Goal: Task Accomplishment & Management: Manage account settings

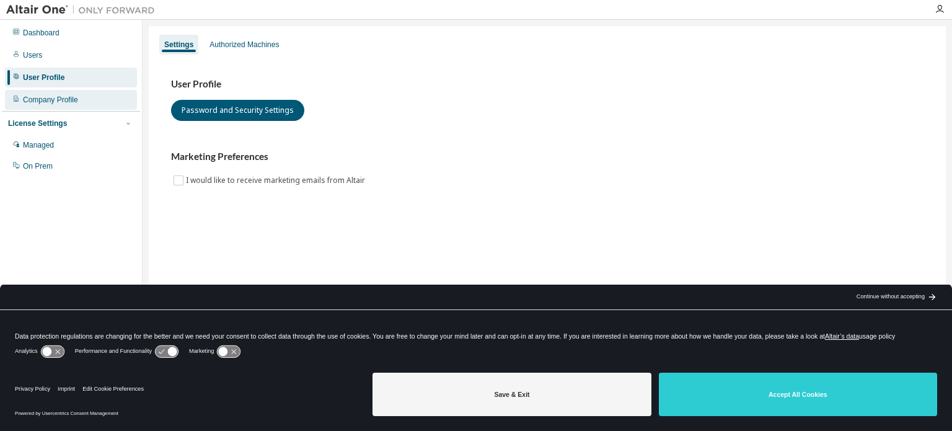
click at [68, 100] on div "Company Profile" at bounding box center [50, 100] width 55 height 10
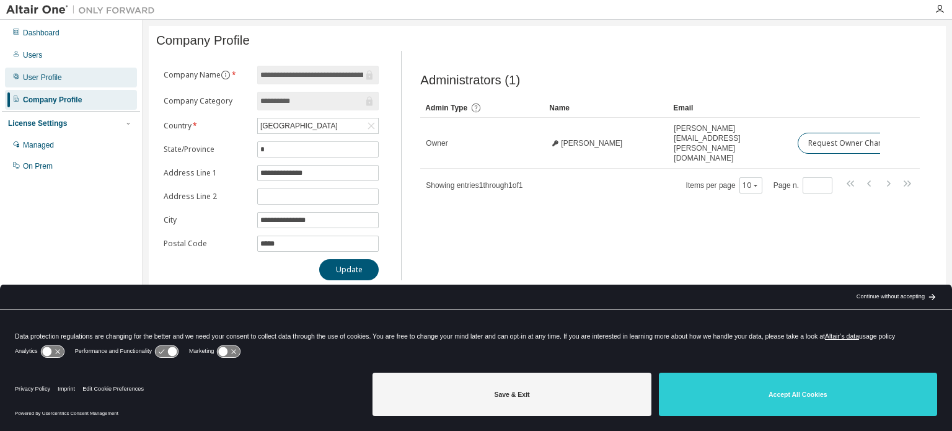
click at [45, 76] on div "User Profile" at bounding box center [42, 78] width 39 height 10
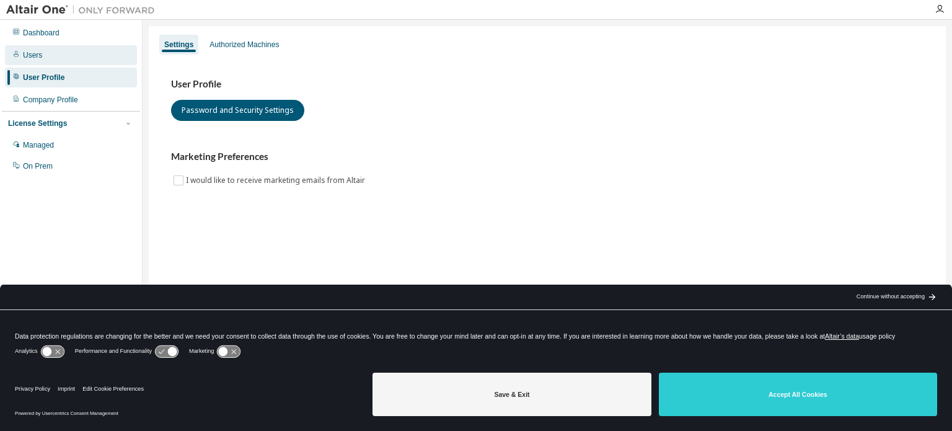
click at [43, 52] on div "Users" at bounding box center [71, 55] width 132 height 20
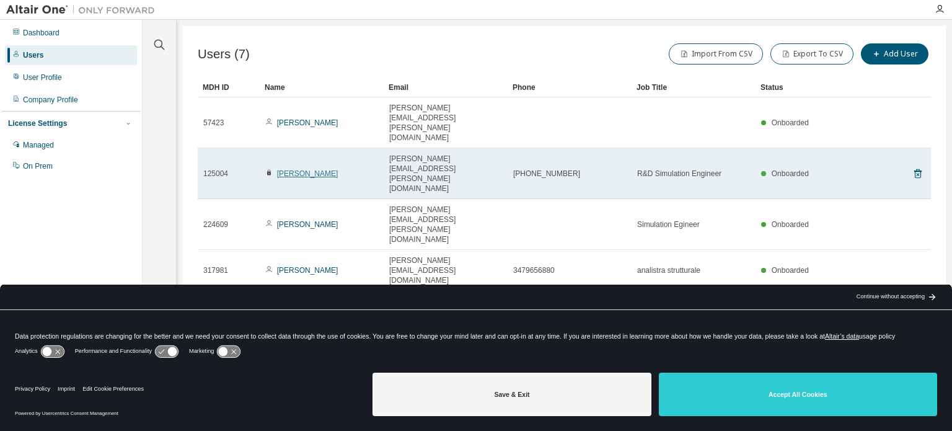
click at [288, 169] on link "[PERSON_NAME]" at bounding box center [307, 173] width 61 height 9
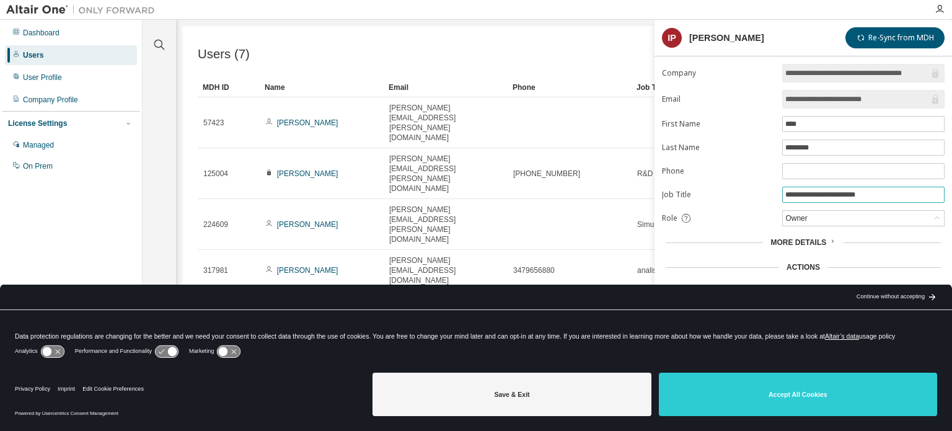
click at [882, 191] on input "**********" at bounding box center [863, 195] width 156 height 10
click at [927, 301] on div "arrow_back_black_24dp Continue without accepting arrow_forward_black_24dp" at bounding box center [895, 297] width 113 height 25
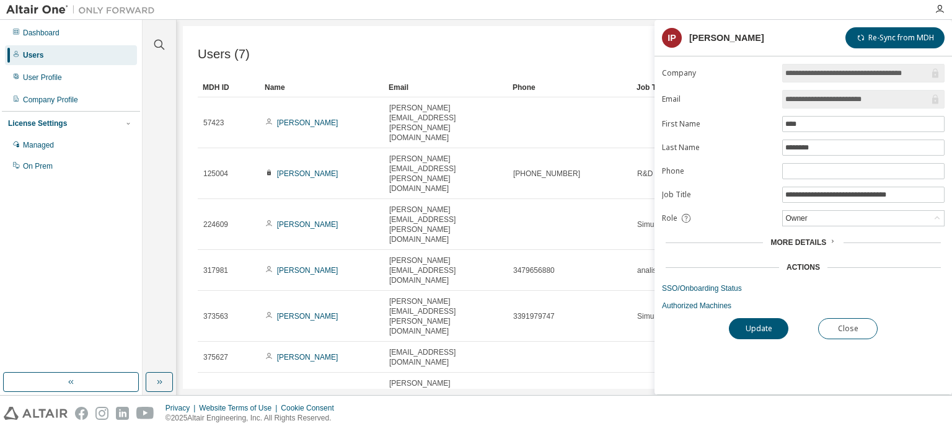
click at [826, 240] on div "More Details" at bounding box center [803, 242] width 65 height 10
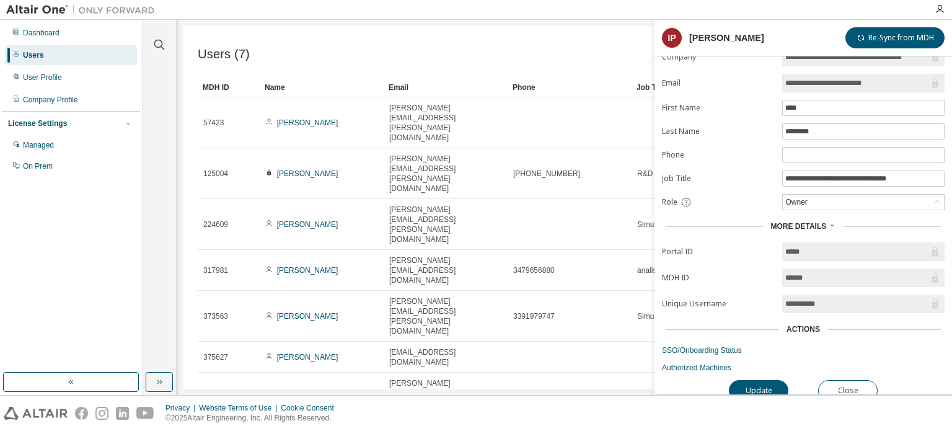
scroll to position [25, 0]
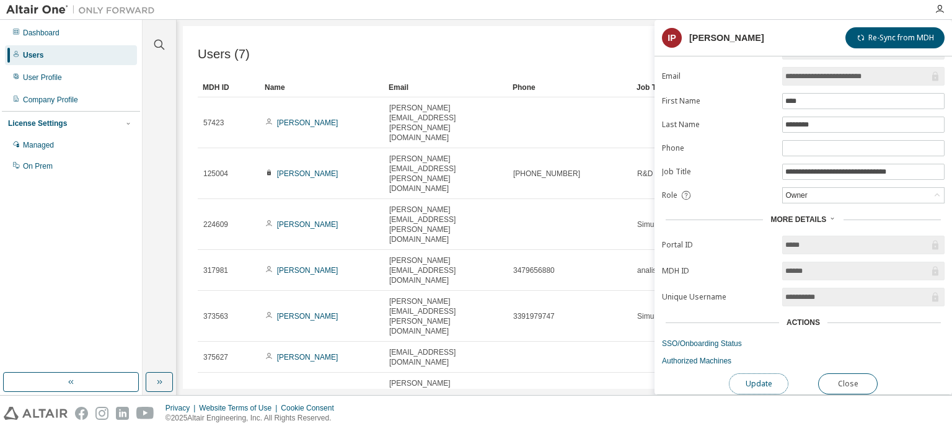
click at [756, 374] on button "Update" at bounding box center [759, 383] width 60 height 21
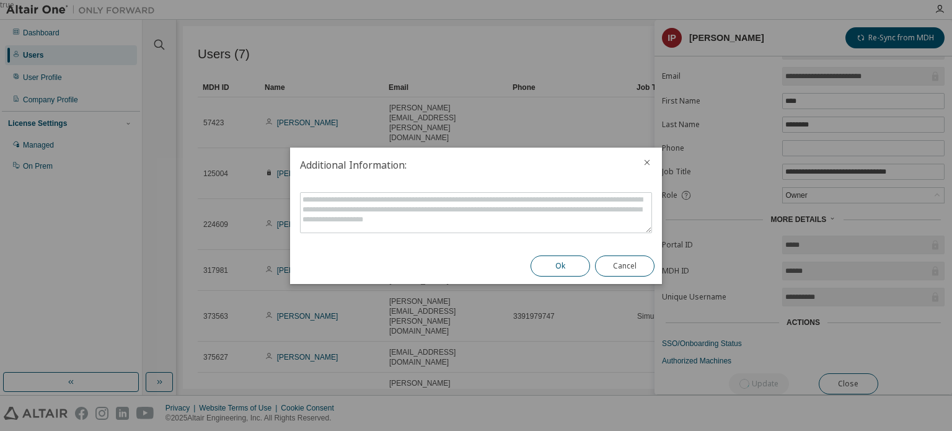
click at [563, 267] on button "Ok" at bounding box center [561, 265] width 60 height 21
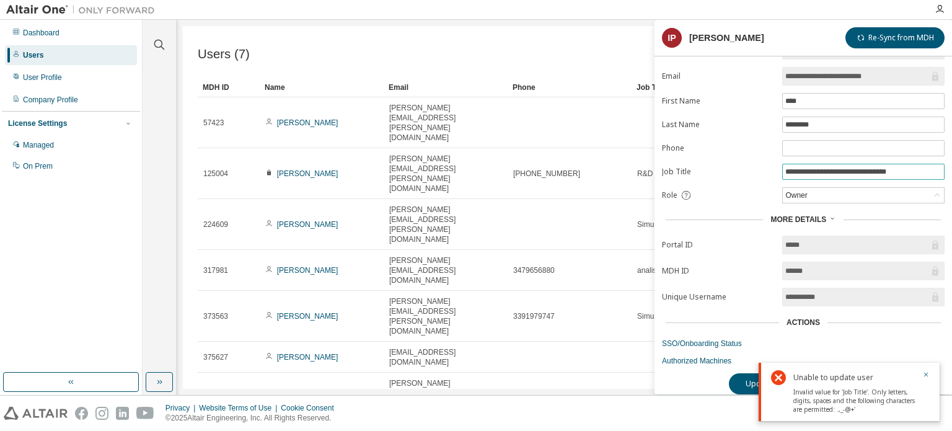
click at [795, 167] on input "**********" at bounding box center [863, 172] width 156 height 10
type input "**********"
click at [925, 376] on icon "button" at bounding box center [925, 374] width 7 height 7
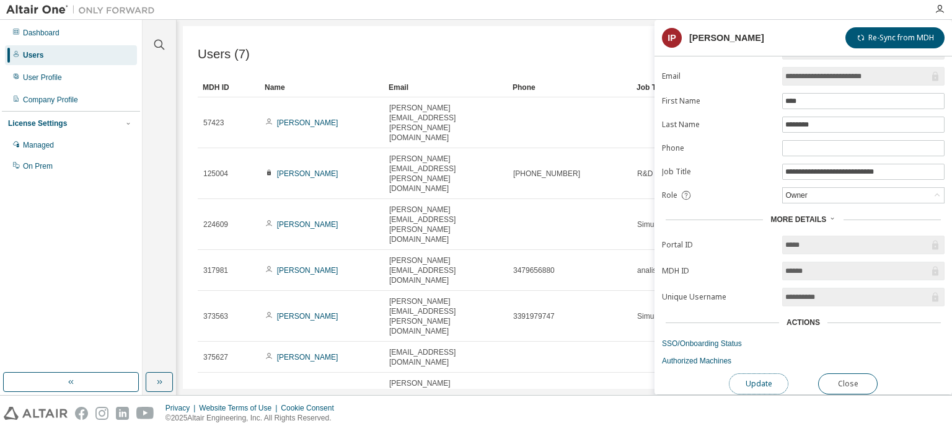
click at [744, 379] on button "Update" at bounding box center [759, 383] width 60 height 21
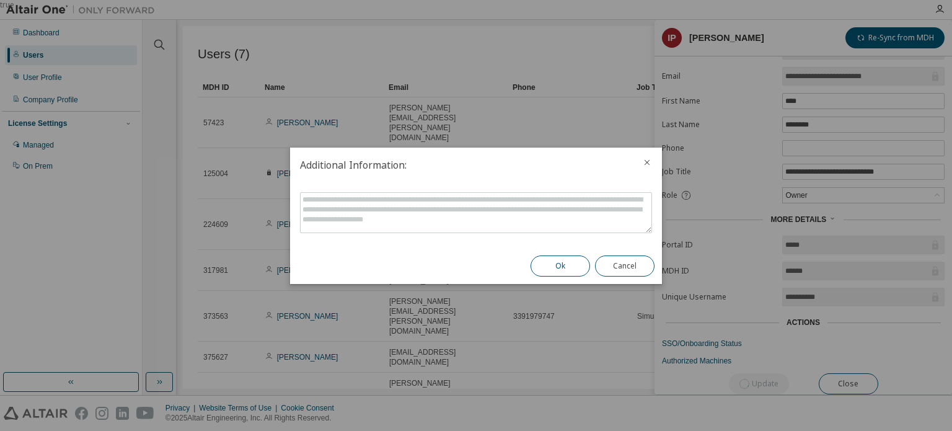
click at [557, 263] on button "Ok" at bounding box center [561, 265] width 60 height 21
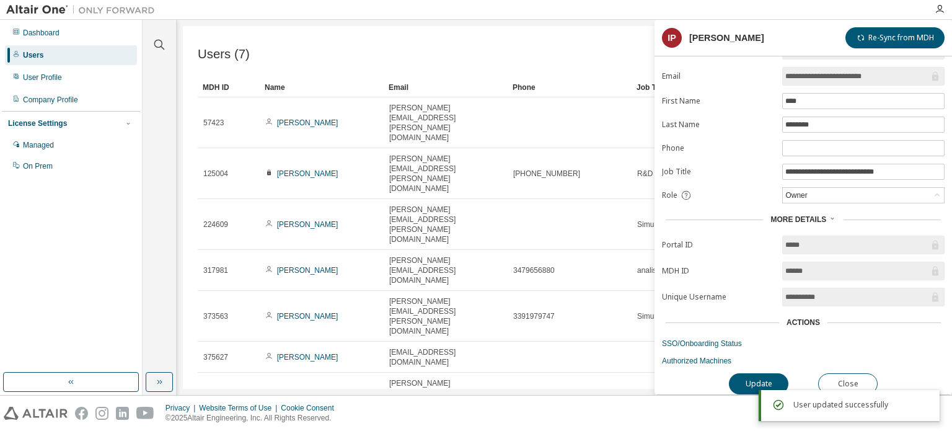
scroll to position [0, 0]
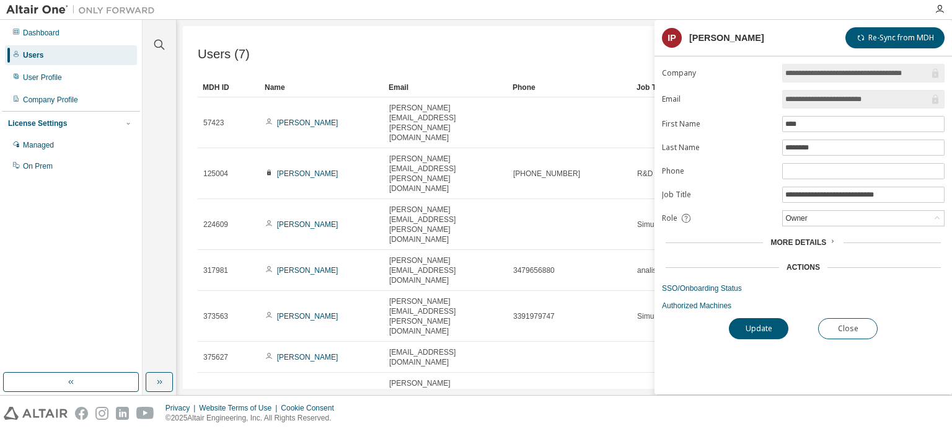
click at [818, 244] on span "More Details" at bounding box center [799, 242] width 56 height 9
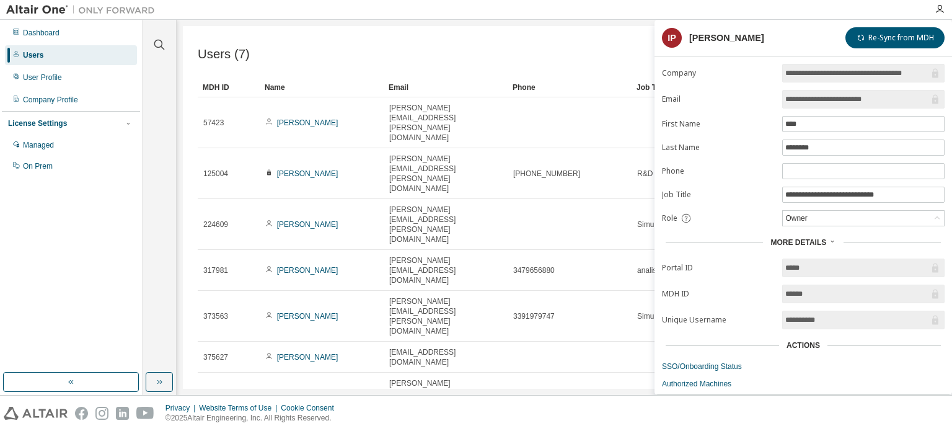
click at [818, 244] on span "More Details" at bounding box center [799, 242] width 56 height 9
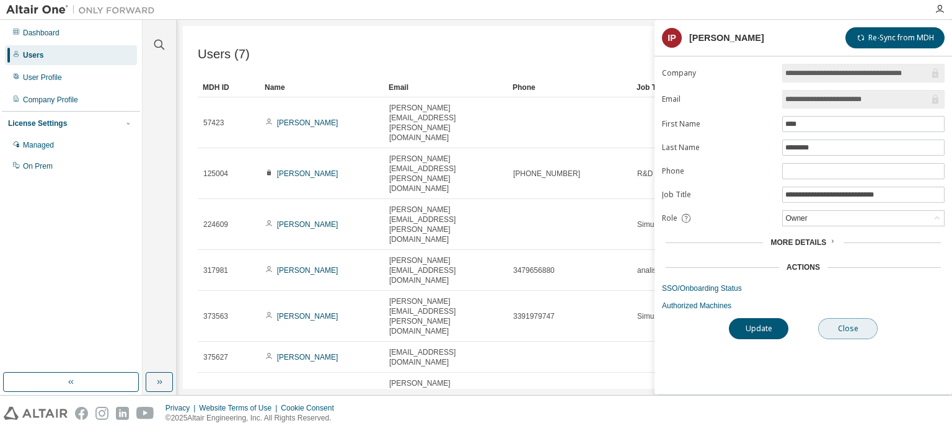
click at [838, 326] on button "Close" at bounding box center [848, 328] width 60 height 21
